Goal: Task Accomplishment & Management: Use online tool/utility

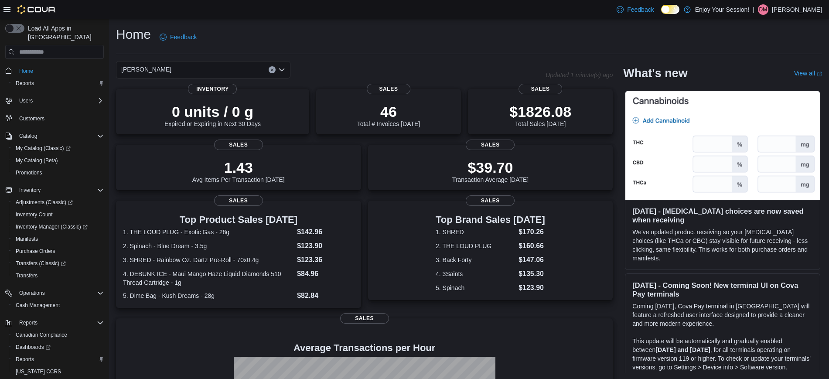
click at [252, 69] on div "[PERSON_NAME]" at bounding box center [203, 69] width 174 height 17
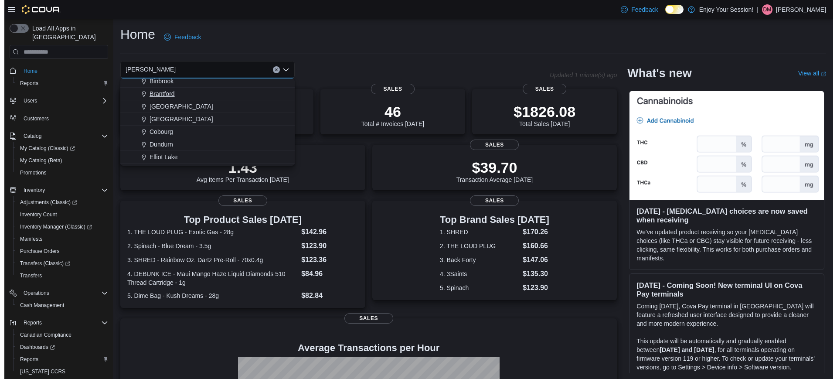
scroll to position [46, 0]
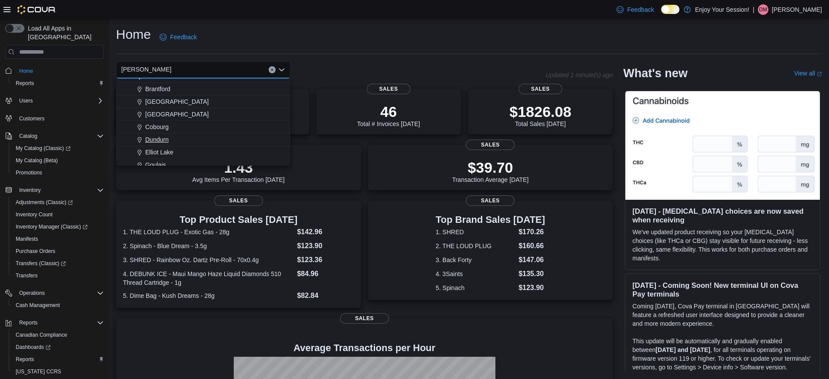
click at [157, 139] on span "Dundurn" at bounding box center [157, 139] width 24 height 9
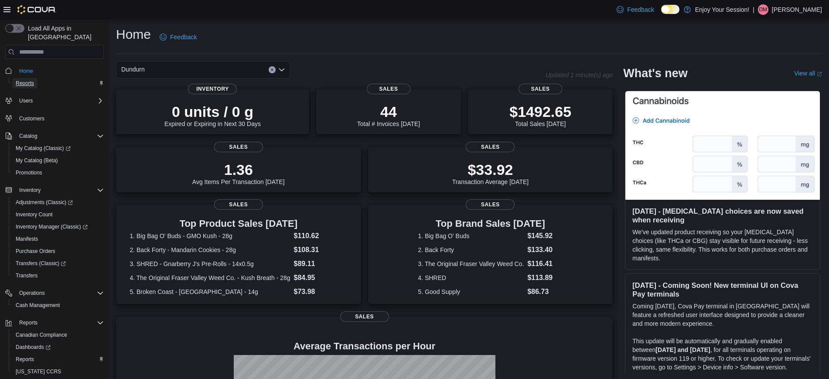
click at [29, 80] on span "Reports" at bounding box center [25, 83] width 18 height 7
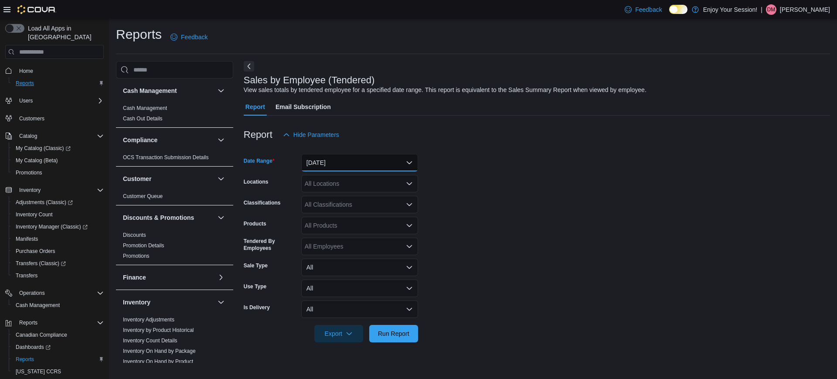
click at [387, 164] on button "[DATE]" at bounding box center [359, 162] width 117 height 17
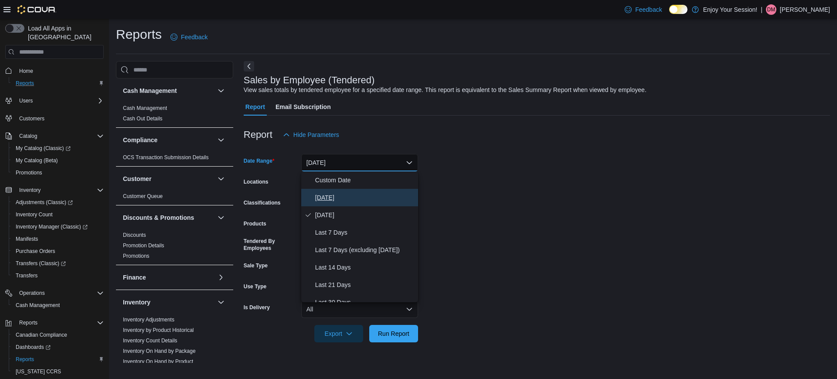
click at [358, 194] on span "[DATE]" at bounding box center [364, 197] width 99 height 10
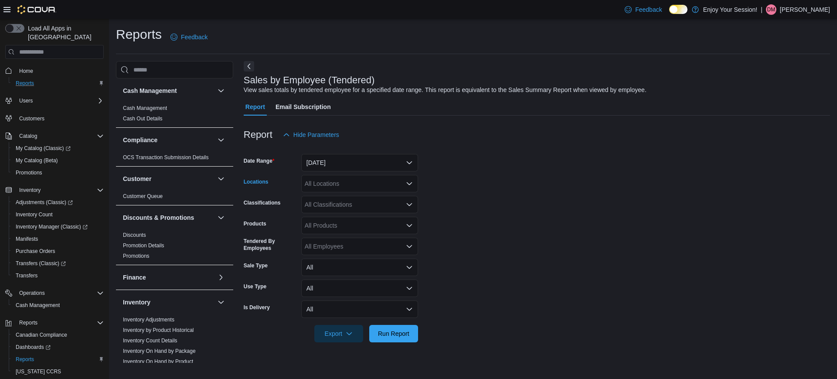
click at [354, 183] on div "All Locations" at bounding box center [359, 183] width 117 height 17
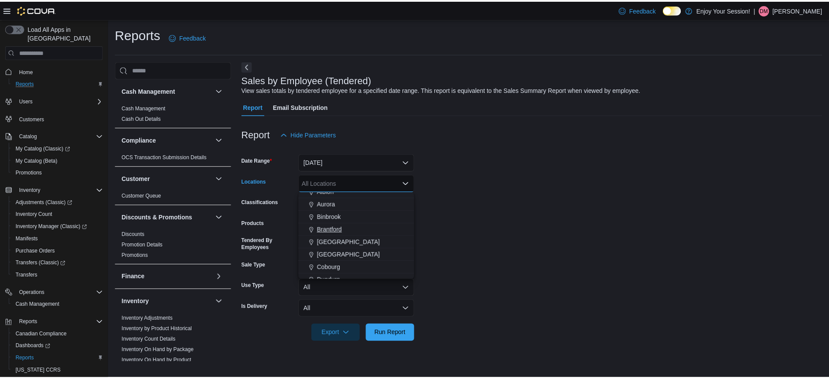
scroll to position [35, 0]
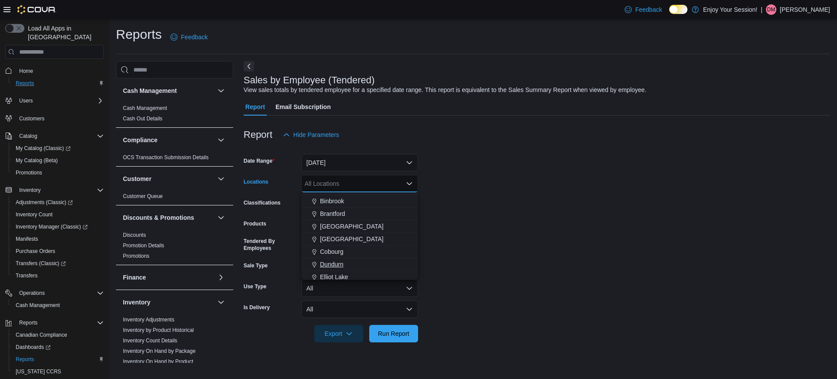
click at [358, 260] on div "Dundurn" at bounding box center [360, 264] width 106 height 9
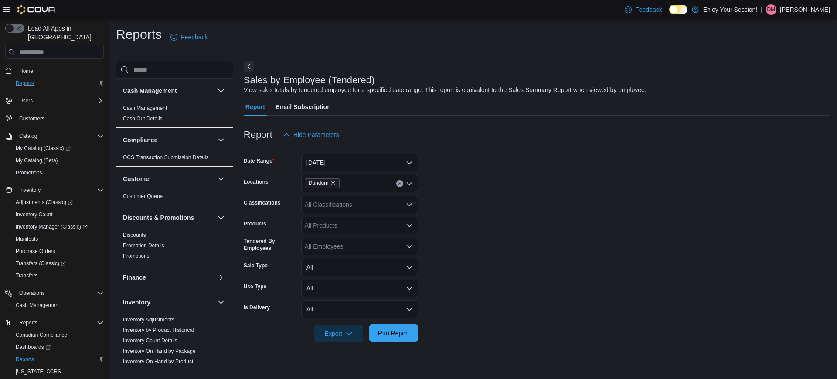
click at [386, 330] on span "Run Report" at bounding box center [393, 333] width 31 height 9
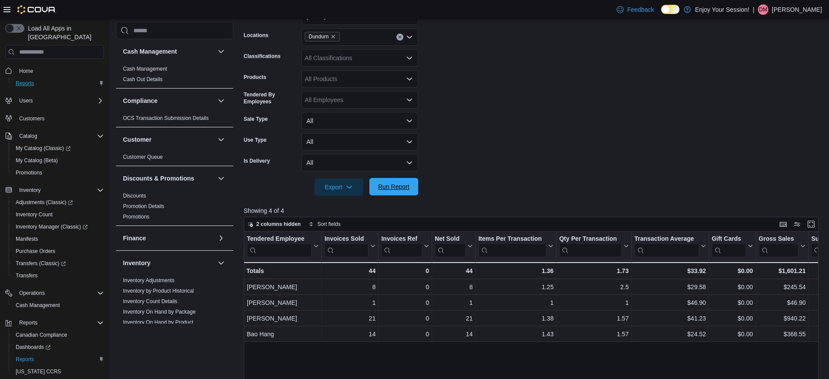
scroll to position [144, 0]
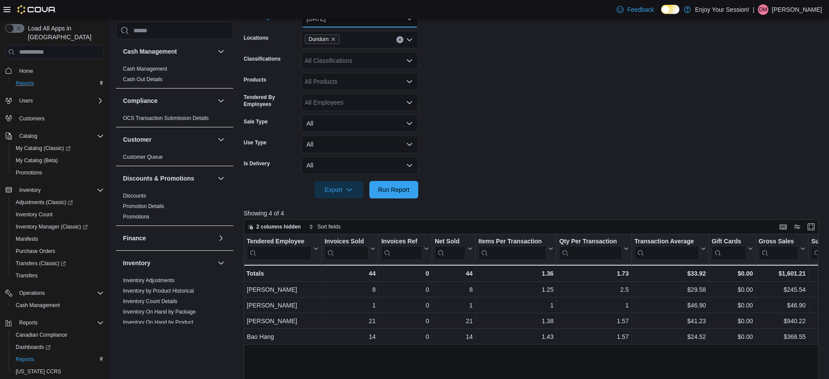
click at [380, 24] on button "[DATE]" at bounding box center [359, 18] width 117 height 17
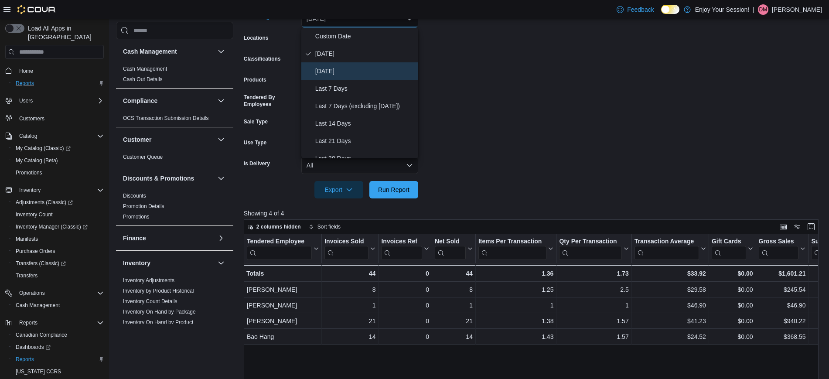
click at [351, 66] on span "[DATE]" at bounding box center [364, 71] width 99 height 10
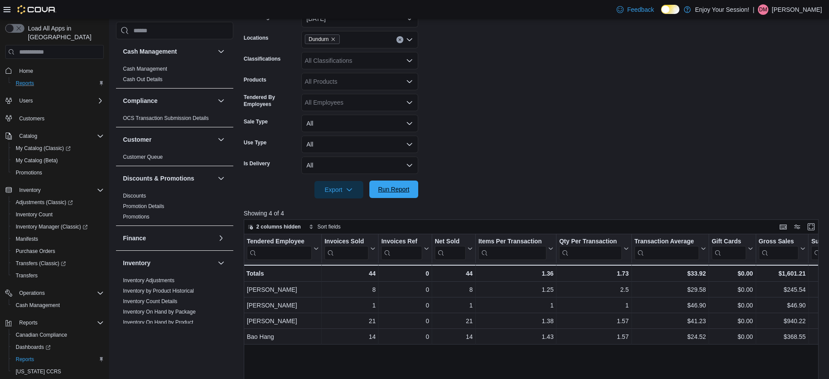
click at [400, 184] on span "Run Report" at bounding box center [394, 189] width 38 height 17
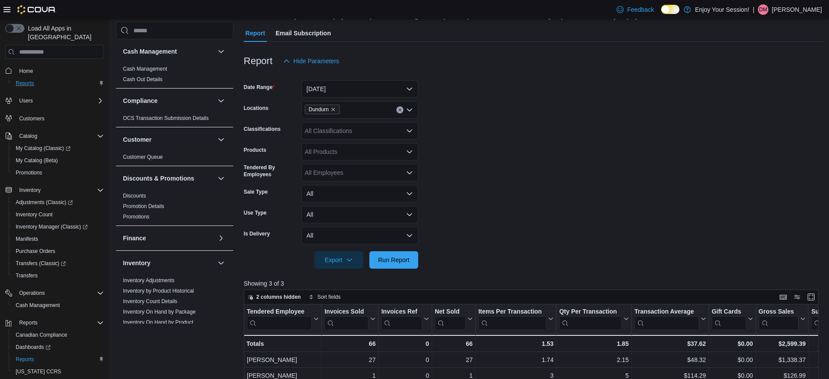
scroll to position [73, 0]
click at [361, 107] on div "Dundurn" at bounding box center [359, 110] width 117 height 17
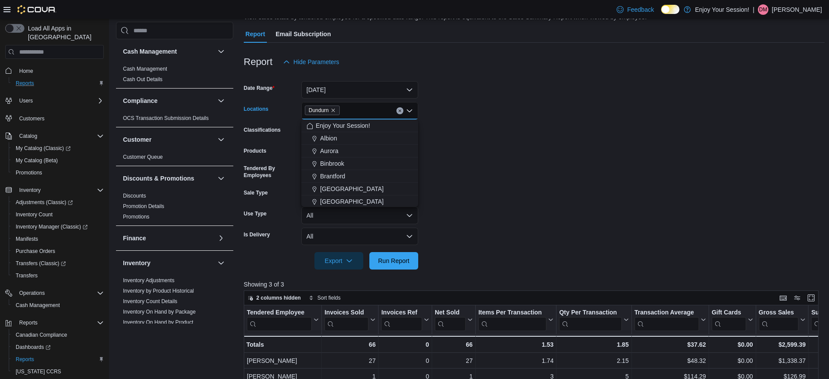
click at [337, 110] on span "Dundurn" at bounding box center [322, 111] width 35 height 10
click at [335, 110] on icon "Remove Dundurn from selection in this group" at bounding box center [333, 110] width 5 height 5
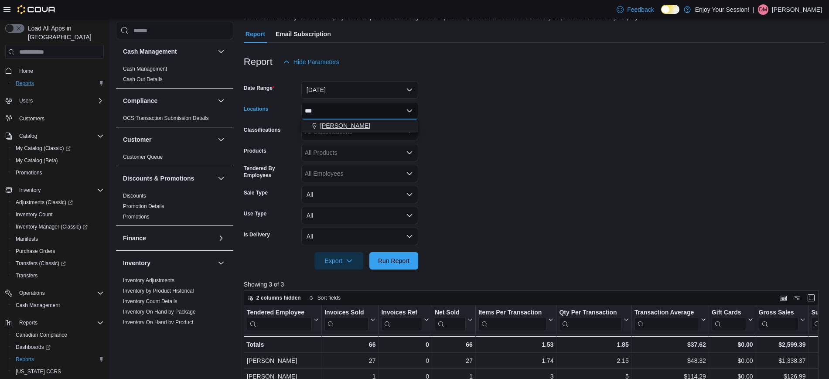
type input "***"
click at [331, 130] on span "[PERSON_NAME]" at bounding box center [345, 125] width 50 height 9
click at [398, 259] on span "Run Report" at bounding box center [393, 260] width 31 height 9
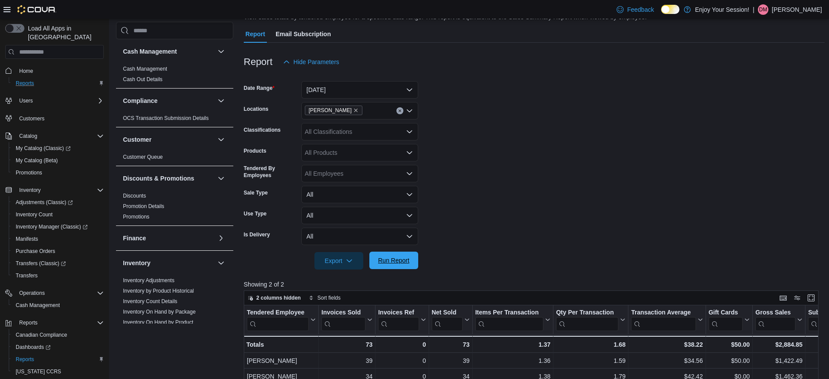
click at [398, 259] on span "Run Report" at bounding box center [393, 260] width 31 height 9
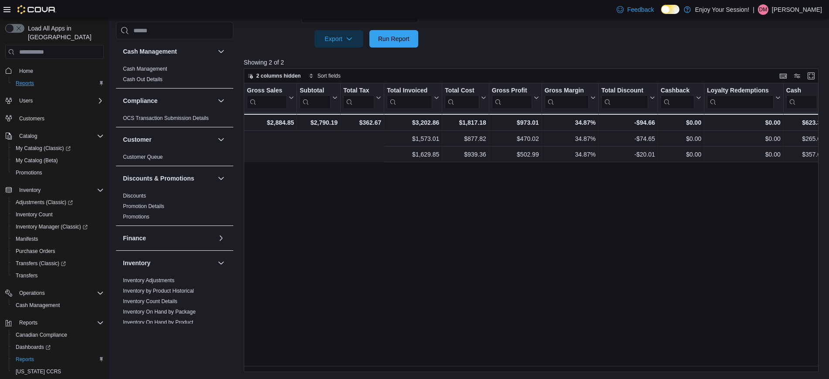
scroll to position [0, 752]
